Goal: Complete application form

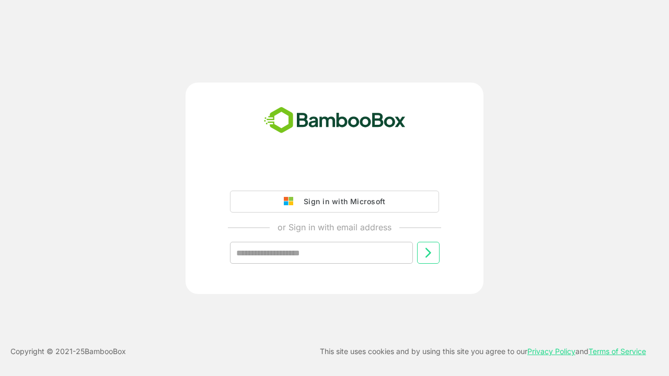
type input "**********"
click at [428, 253] on icon at bounding box center [428, 253] width 13 height 13
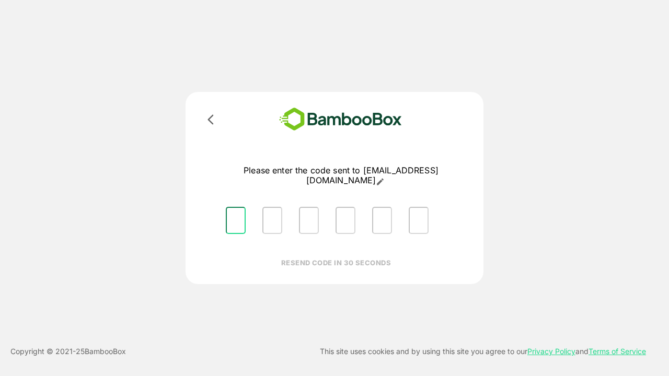
type input "*"
